Goal: Navigation & Orientation: Find specific page/section

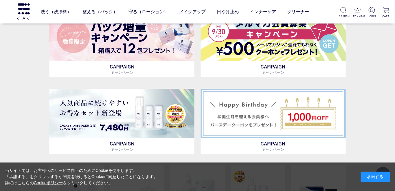
scroll to position [294, 0]
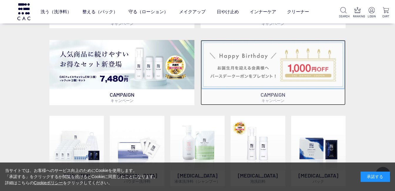
click at [308, 67] on img at bounding box center [273, 64] width 145 height 49
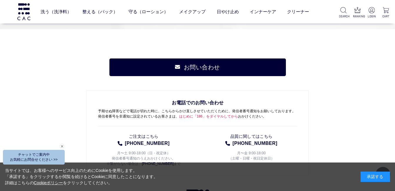
scroll to position [2826, 0]
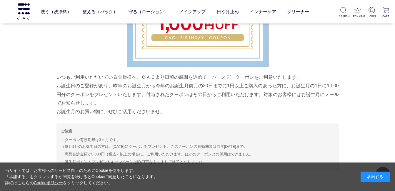
scroll to position [2670, 0]
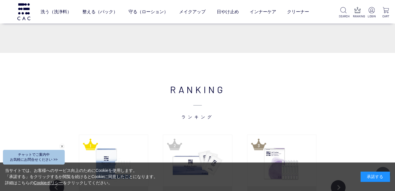
scroll to position [442, 0]
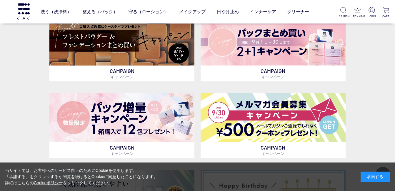
scroll to position [118, 0]
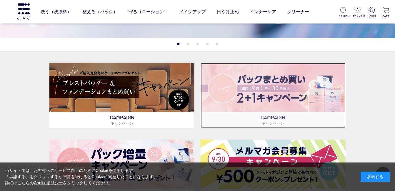
click at [278, 79] on img at bounding box center [273, 87] width 145 height 49
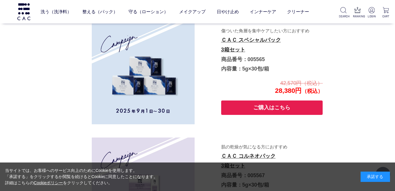
scroll to position [987, 0]
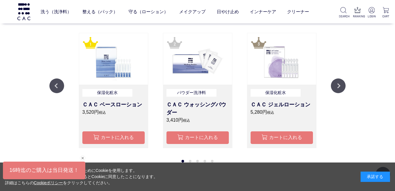
scroll to position [648, 0]
